Goal: Information Seeking & Learning: Learn about a topic

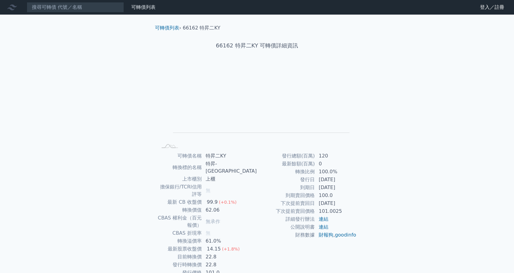
scroll to position [9, 0]
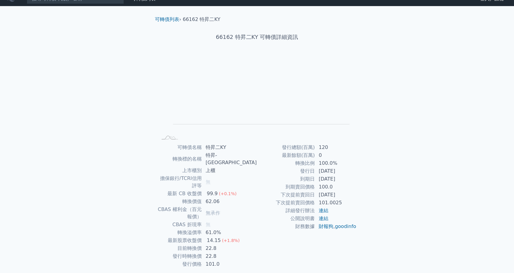
drag, startPoint x: 224, startPoint y: 183, endPoint x: 235, endPoint y: 192, distance: 14.2
click at [235, 192] on tbody "可轉債名稱 特昇二KY 轉換標的名稱 特昇-KY 上市櫃別 上櫃 擔保銀行/TCRI信用評等 無 最新 CB 收盤價 99.9 (+0.1%) 轉換價值 62…" at bounding box center [207, 205] width 100 height 125
click at [235, 205] on td "無承作" at bounding box center [229, 212] width 55 height 15
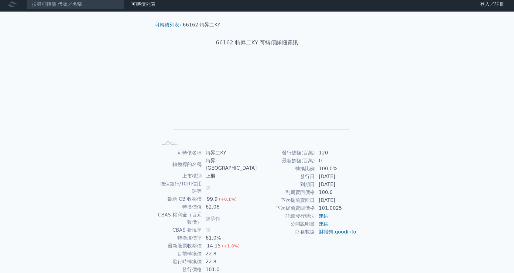
scroll to position [0, 0]
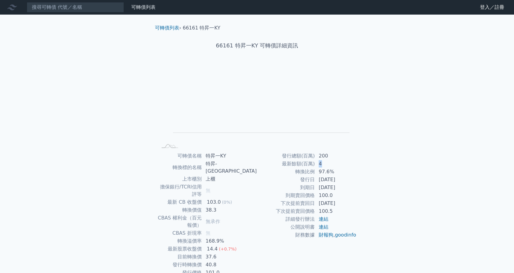
drag, startPoint x: 317, startPoint y: 162, endPoint x: 335, endPoint y: 161, distance: 17.9
click at [335, 161] on td "4" at bounding box center [336, 164] width 42 height 8
click at [78, 49] on div "可轉債列表 財務數據 可轉債列表 財務數據 登入／註冊 登入／註冊 可轉債列表 › 66163 特昇三KY 66163 特昇三KY 可轉債詳細資訊 Zoom …" at bounding box center [257, 151] width 514 height 303
